Goal: Information Seeking & Learning: Find specific page/section

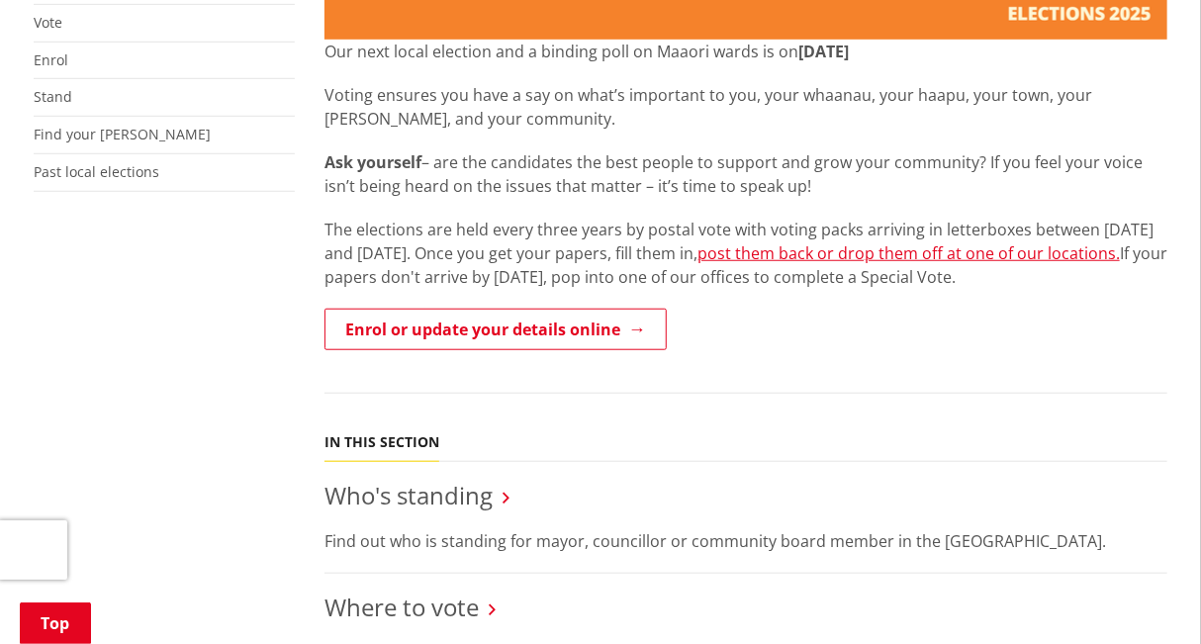
scroll to position [505, 0]
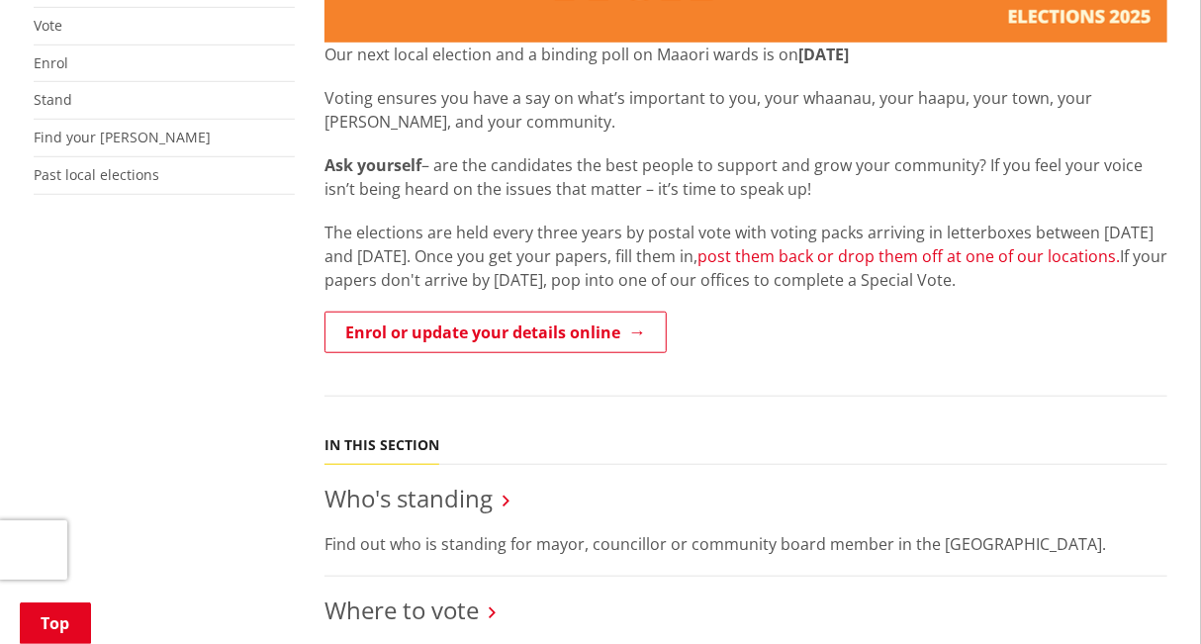
click at [901, 258] on link "post them back or drop them off at one of our locations." at bounding box center [908, 256] width 422 height 22
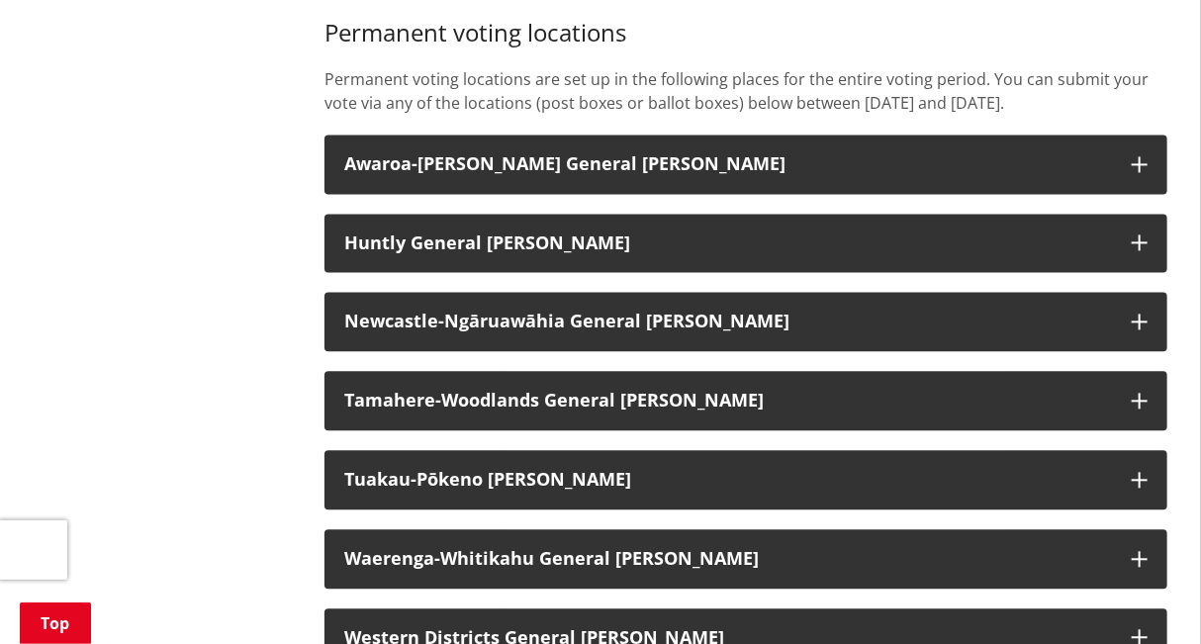
scroll to position [1670, 0]
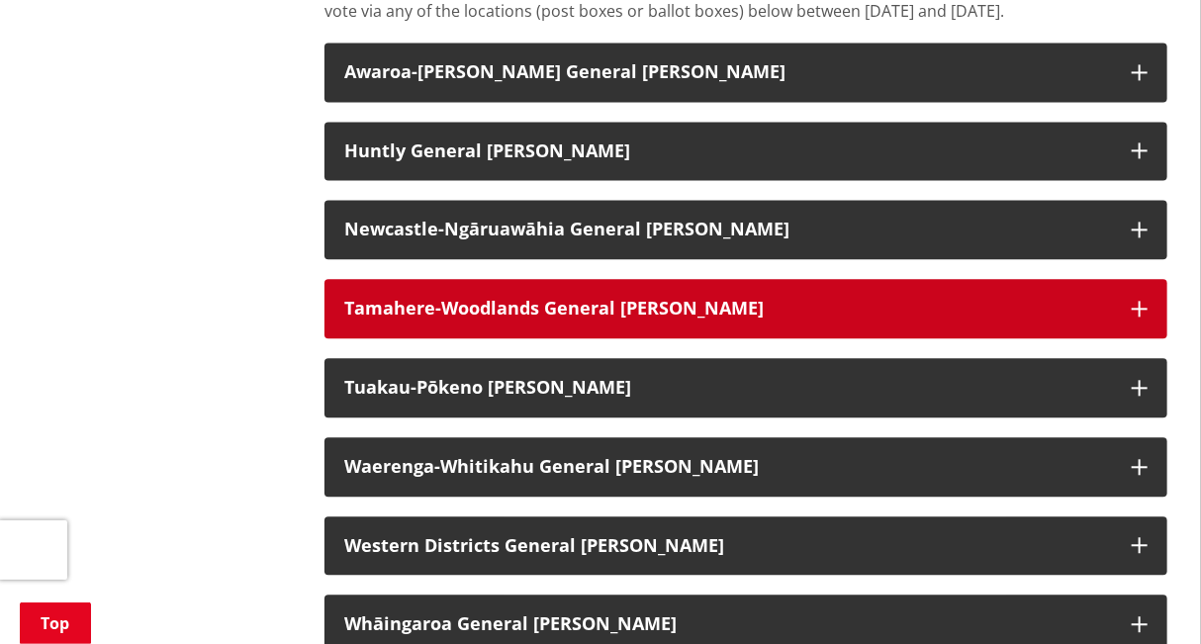
click at [1132, 316] on icon "button" at bounding box center [1139, 309] width 16 height 16
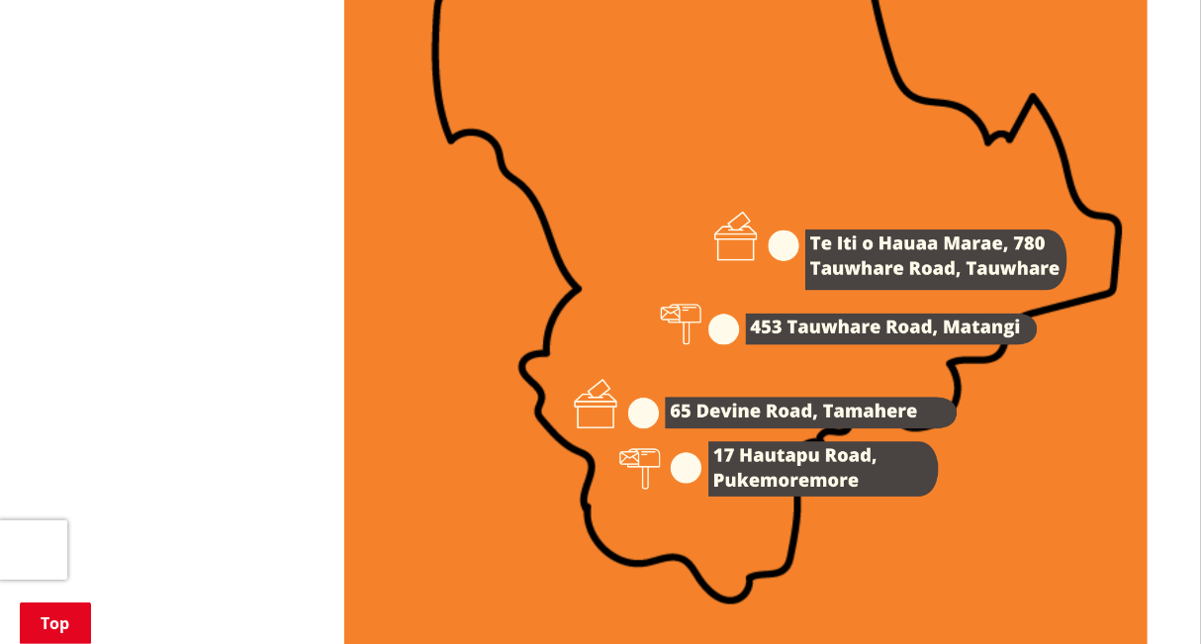
scroll to position [2943, 0]
click at [682, 428] on img at bounding box center [745, 78] width 803 height 1136
